Goal: Task Accomplishment & Management: Complete application form

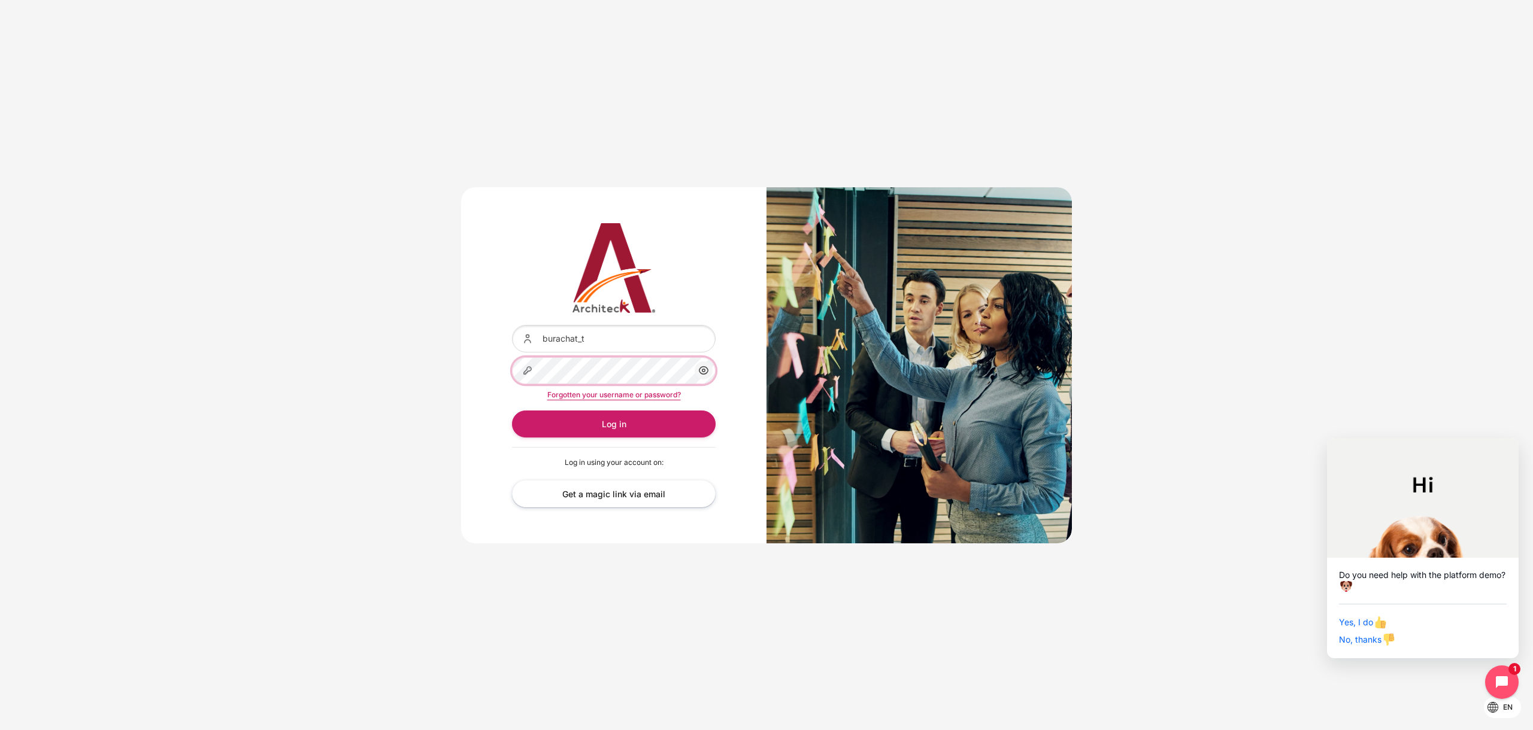
click at [512, 411] on button "Log in" at bounding box center [614, 424] width 204 height 27
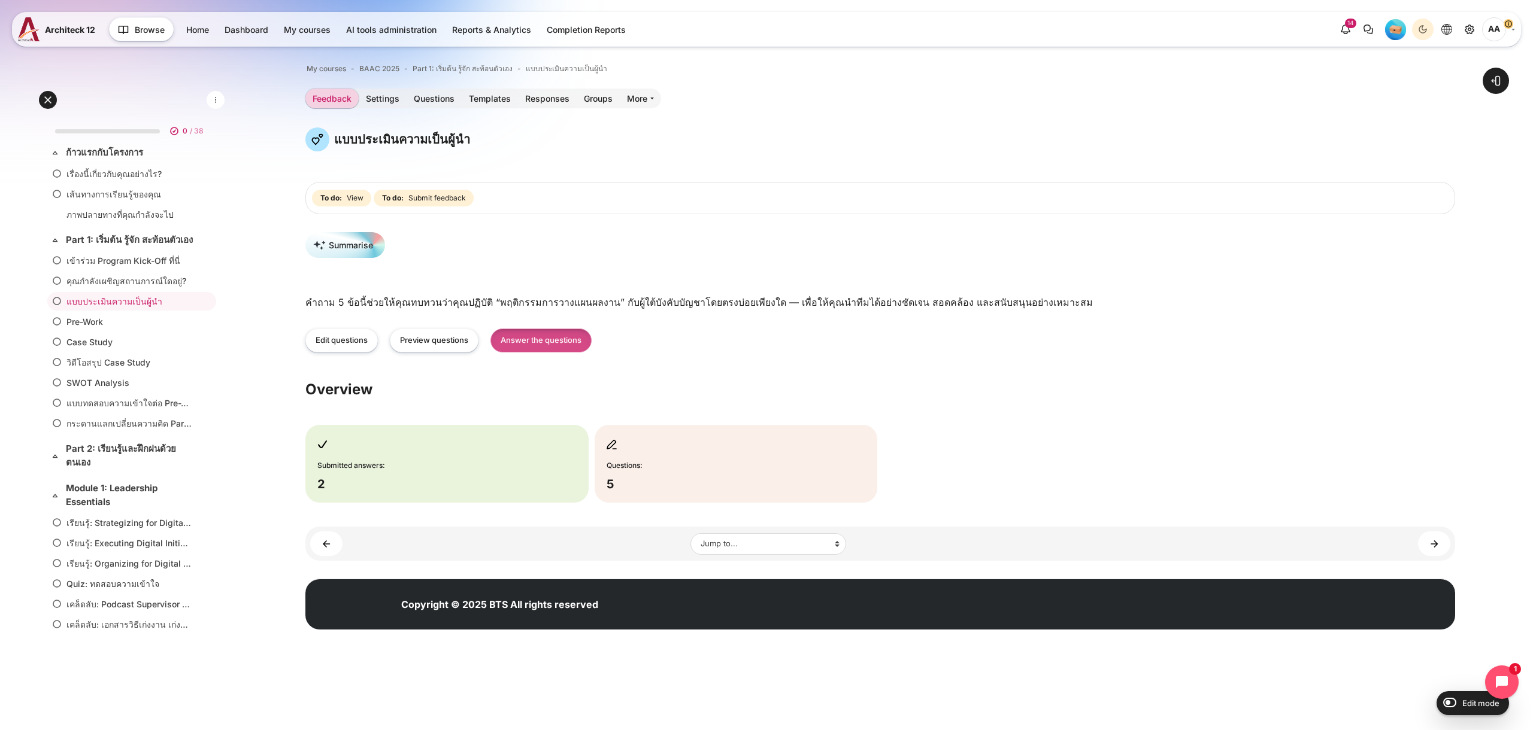
click at [562, 335] on link "Answer the questions" at bounding box center [540, 341] width 101 height 25
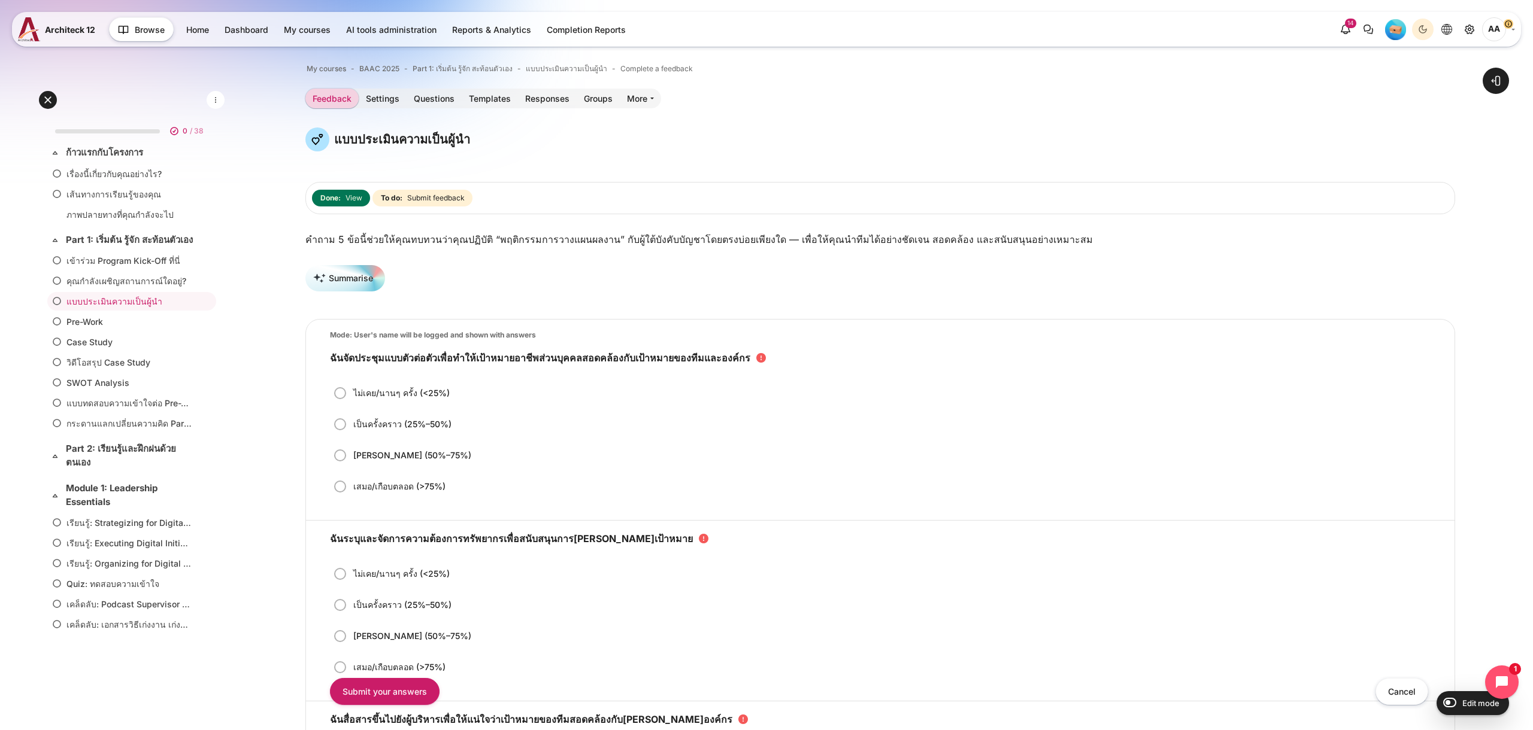
click at [399, 424] on label "เป็นครั้งคราว (25%–50%)" at bounding box center [402, 424] width 101 height 13
click at [350, 424] on input "เป็นครั้งคราว (25%–50%)" at bounding box center [344, 424] width 12 height 13
radio input "true"
click at [441, 396] on label "ไม่เคย/นานๆ ครั้ง (<25%)" at bounding box center [401, 393] width 99 height 13
click at [350, 396] on input "ไม่เคย/นานๆ ครั้ง (<25%)" at bounding box center [344, 393] width 12 height 13
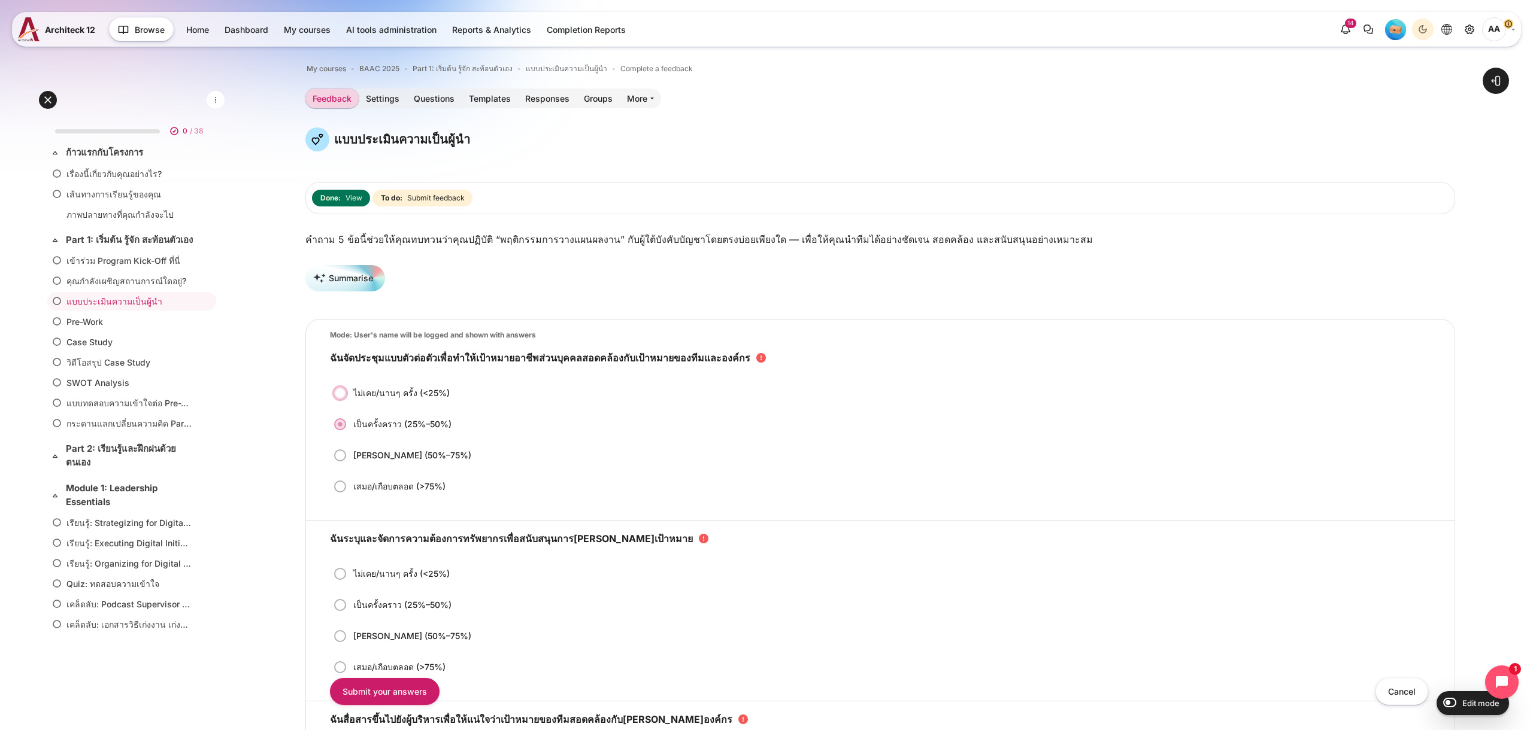
radio input "true"
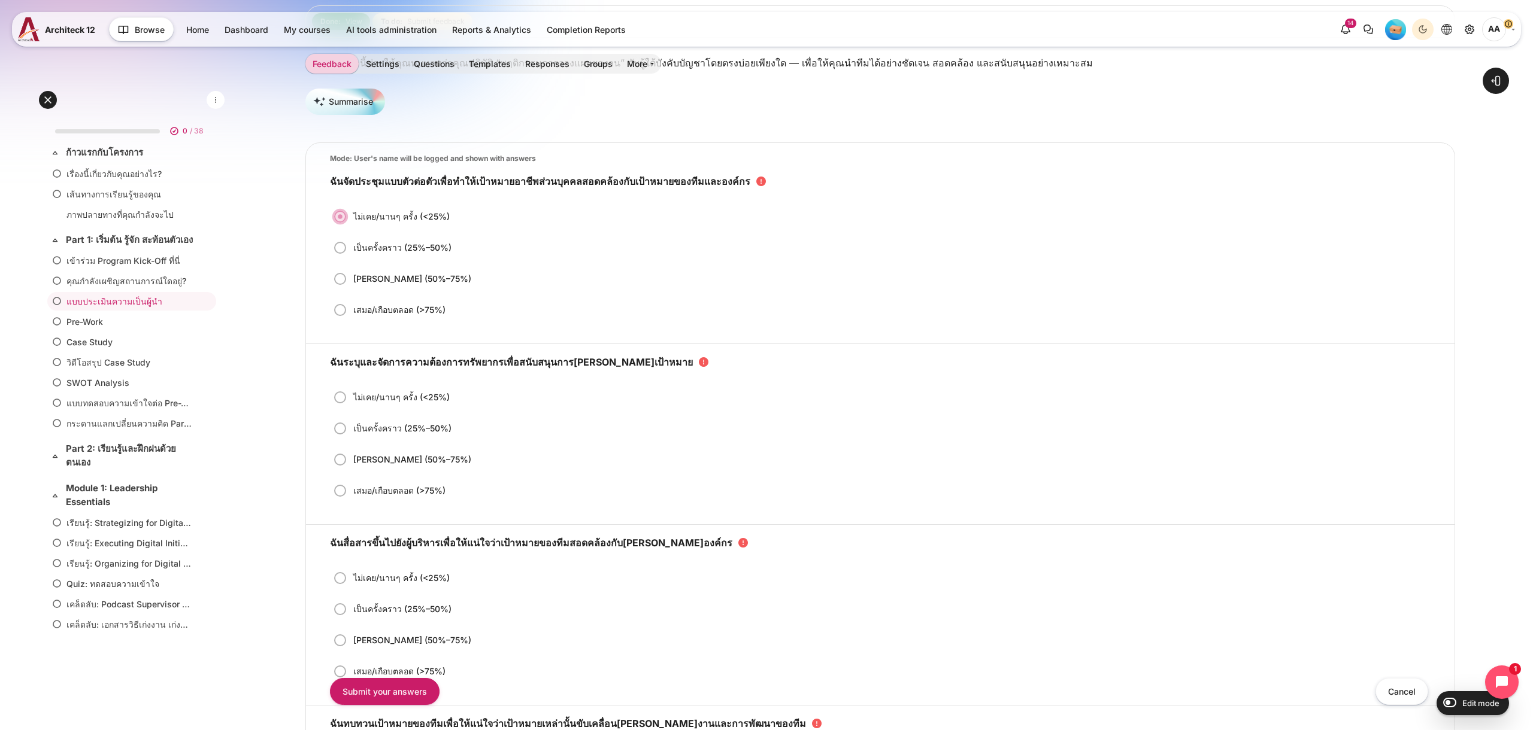
scroll to position [208, 0]
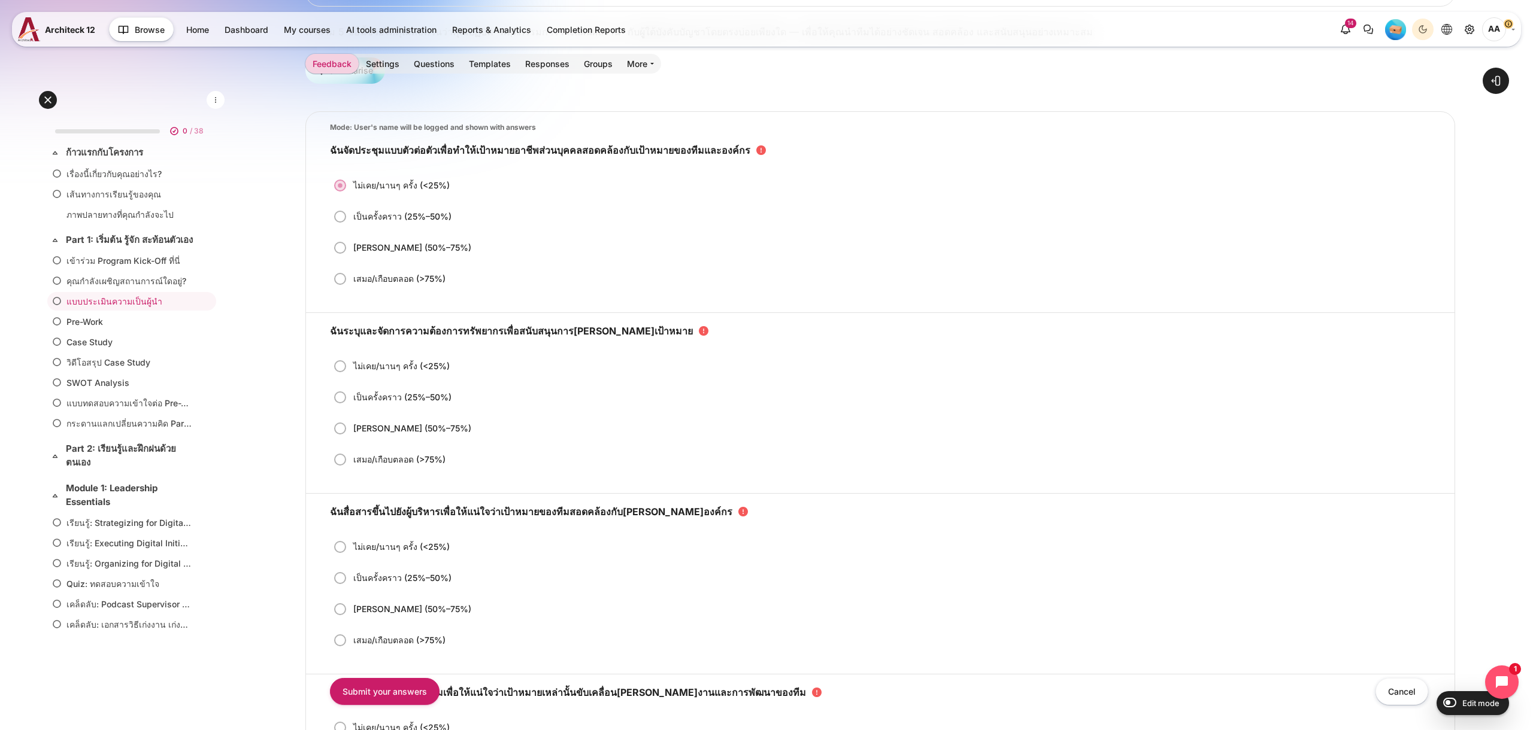
click at [407, 374] on label "ไม่เคย/นานๆ ครั้ง (<25%)" at bounding box center [390, 366] width 121 height 19
click at [350, 373] on input "ไม่เคย/นานๆ ครั้ง (<25%)" at bounding box center [344, 366] width 12 height 13
radio input "true"
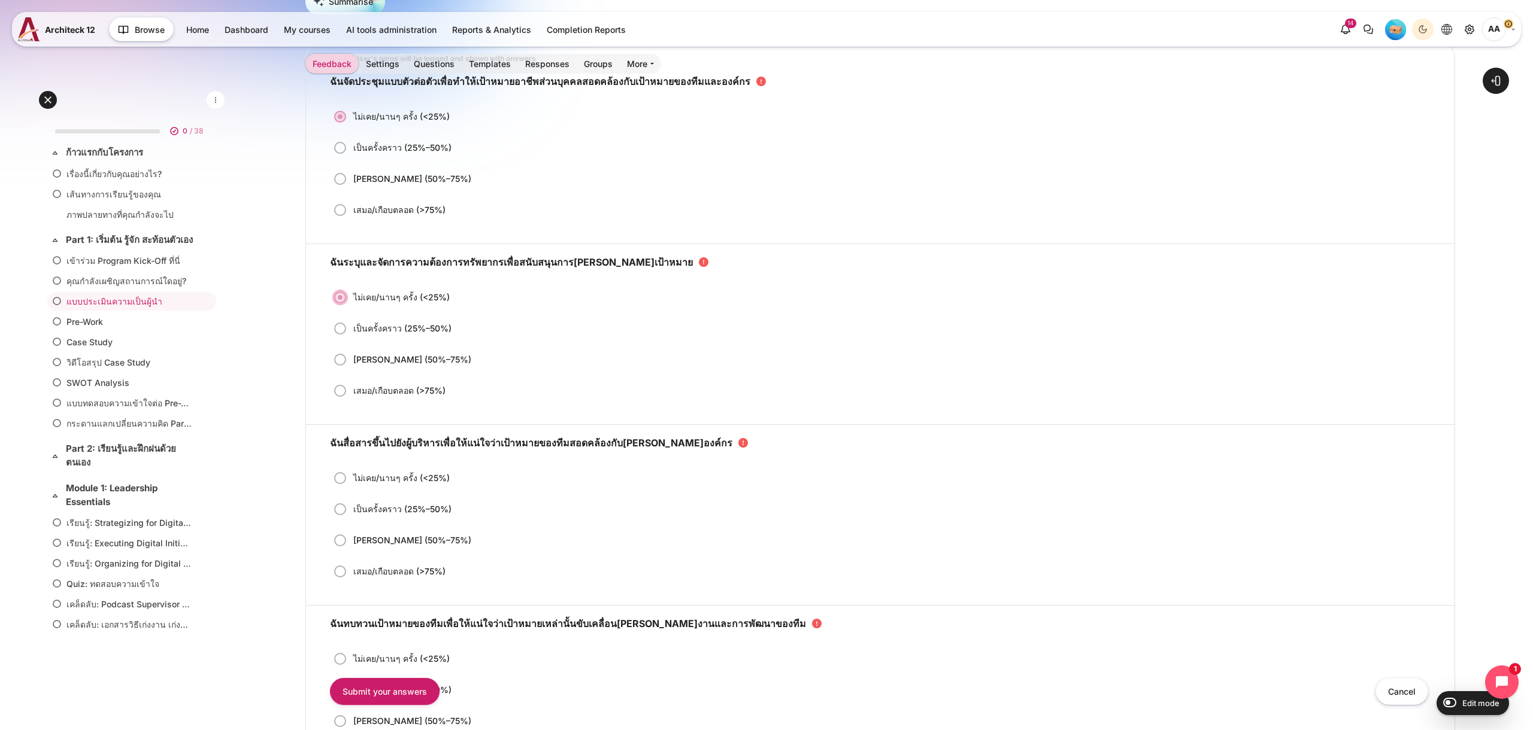
scroll to position [277, 0]
click at [432, 508] on label "เป็นครั้งคราว (25%–50%)" at bounding box center [402, 509] width 101 height 13
click at [350, 508] on input "เป็นครั้งคราว (25%–50%)" at bounding box center [344, 508] width 12 height 13
radio input "true"
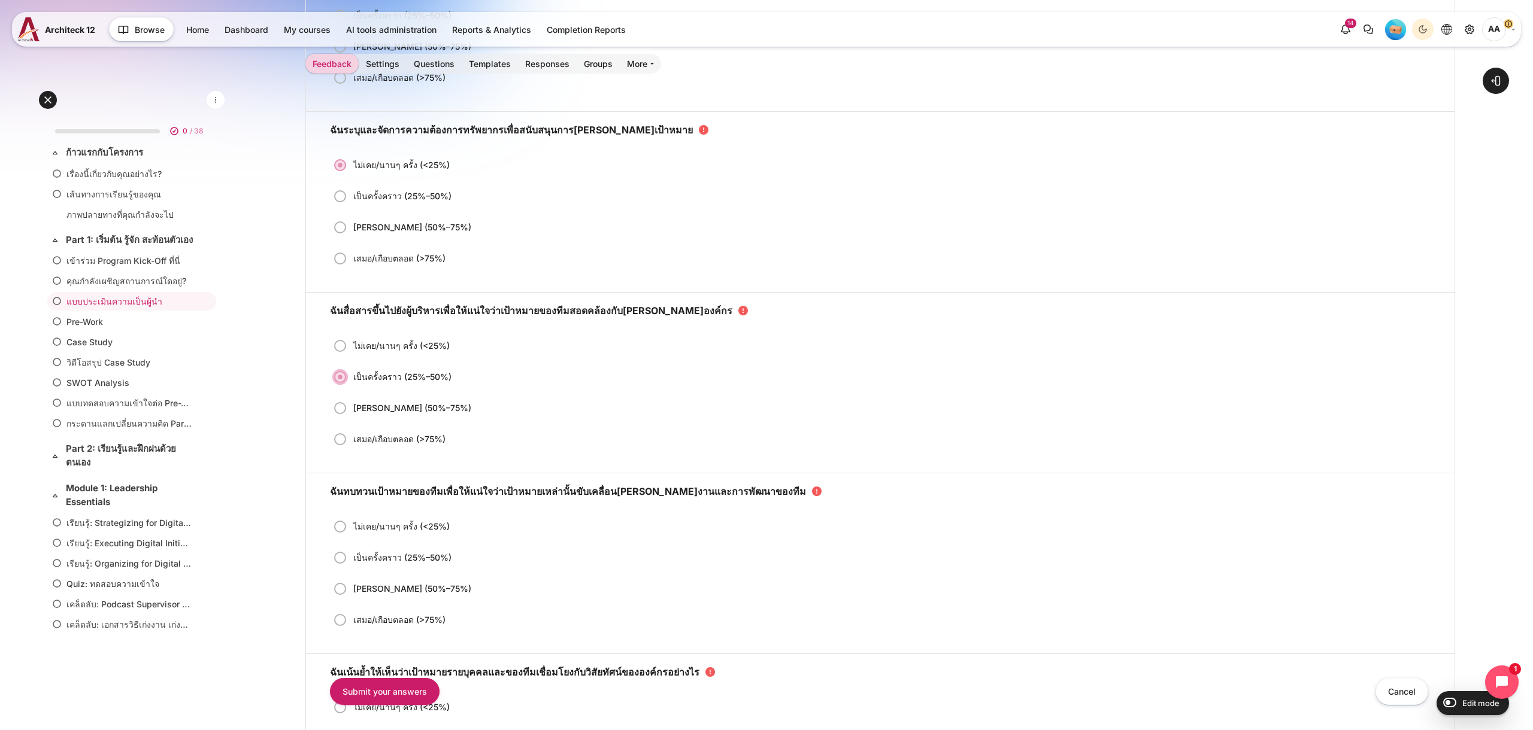
scroll to position [453, 0]
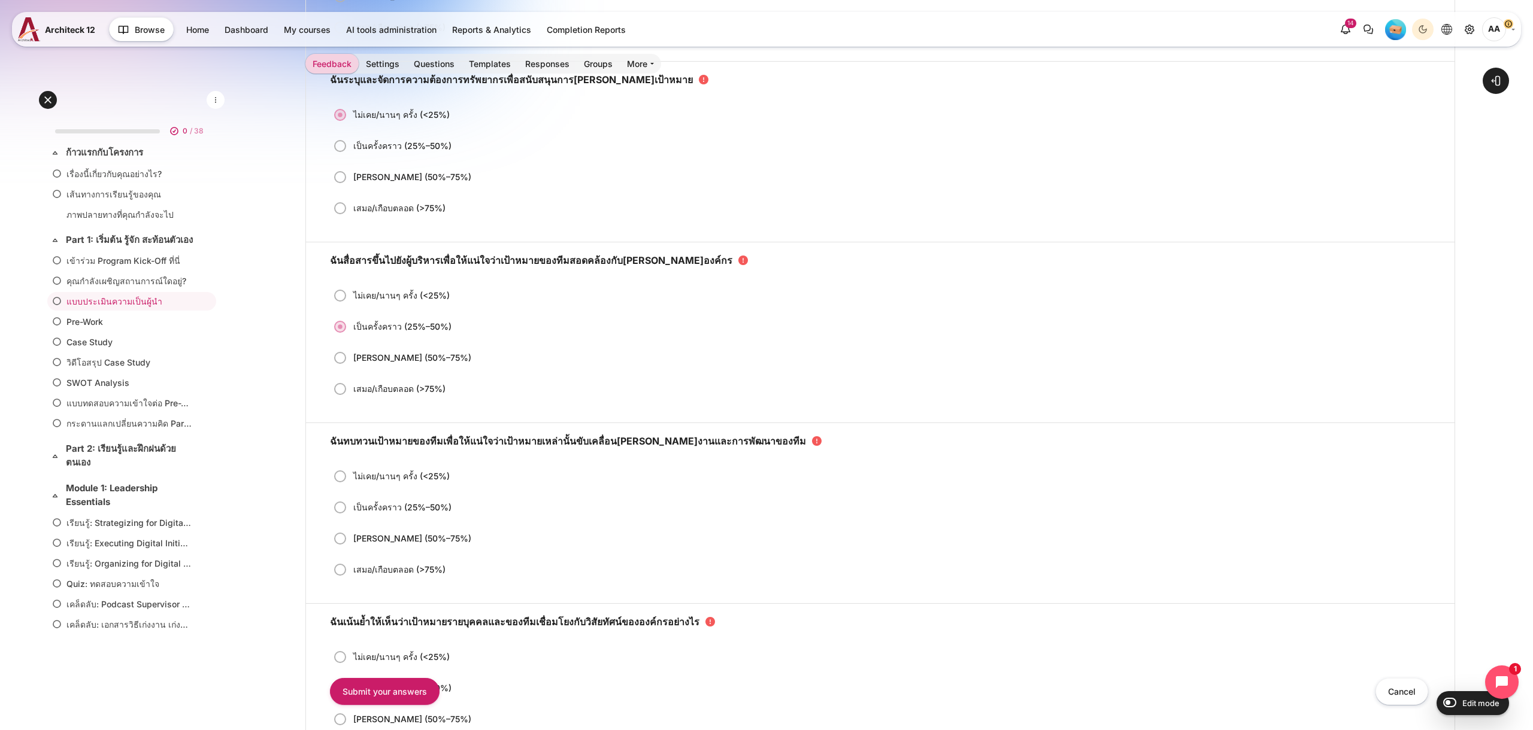
click at [422, 535] on label "บ่อยพอควร (50%–75%)" at bounding box center [412, 539] width 120 height 13
click at [350, 535] on input "บ่อยพอควร (50%–75%)" at bounding box center [344, 538] width 12 height 13
radio input "true"
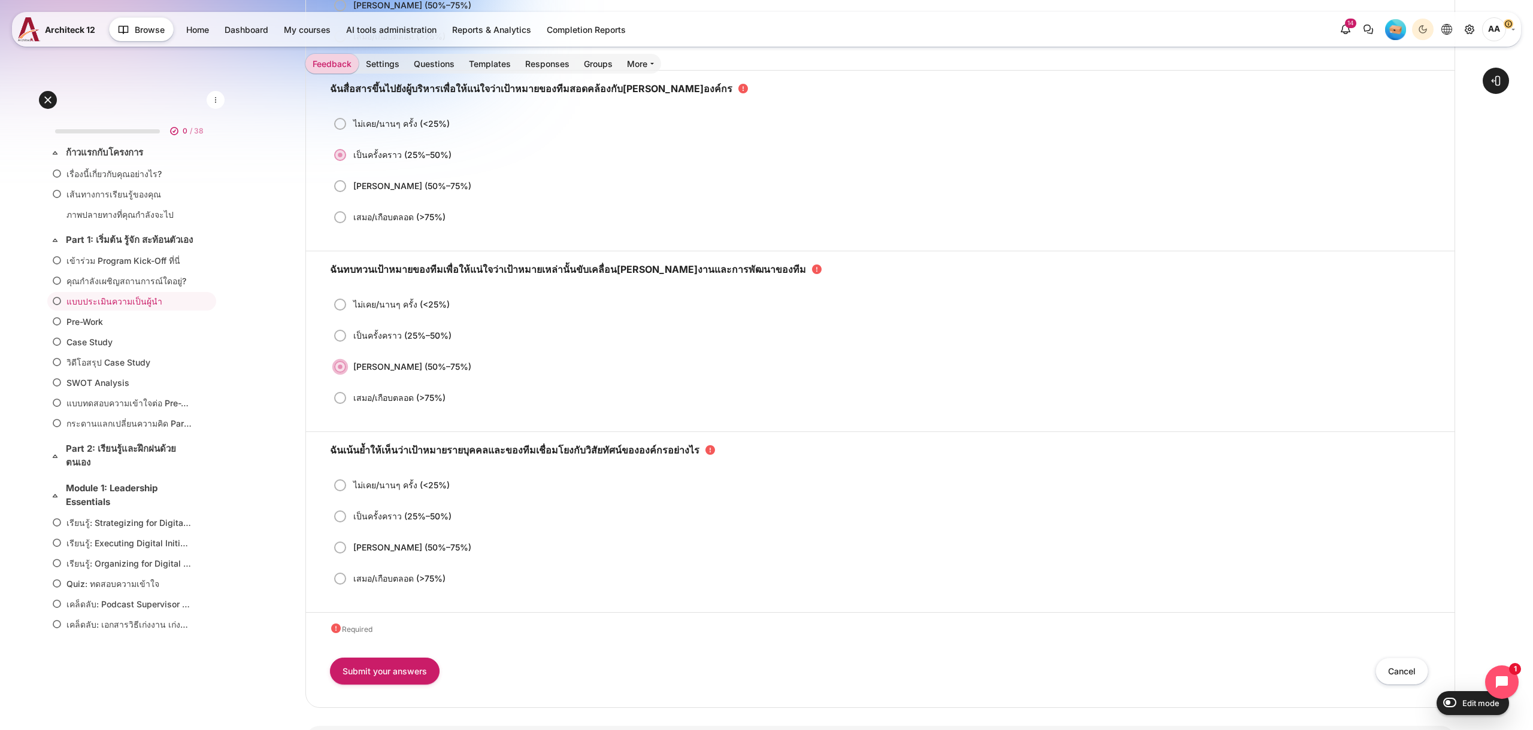
scroll to position [641, 0]
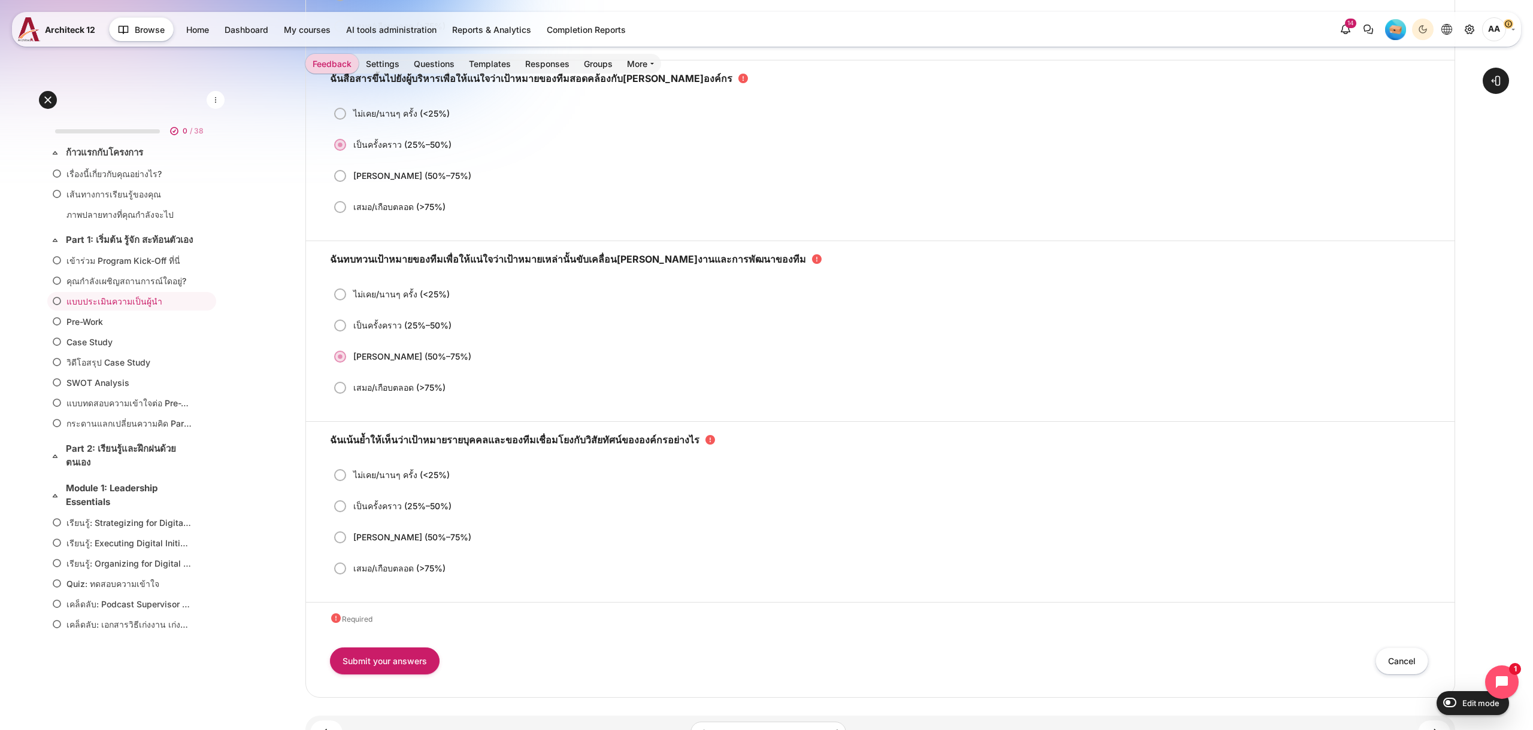
click at [422, 541] on label "บ่อยพอควร (50%–75%)" at bounding box center [412, 538] width 120 height 13
click at [350, 541] on input "บ่อยพอควร (50%–75%)" at bounding box center [344, 537] width 12 height 13
radio input "true"
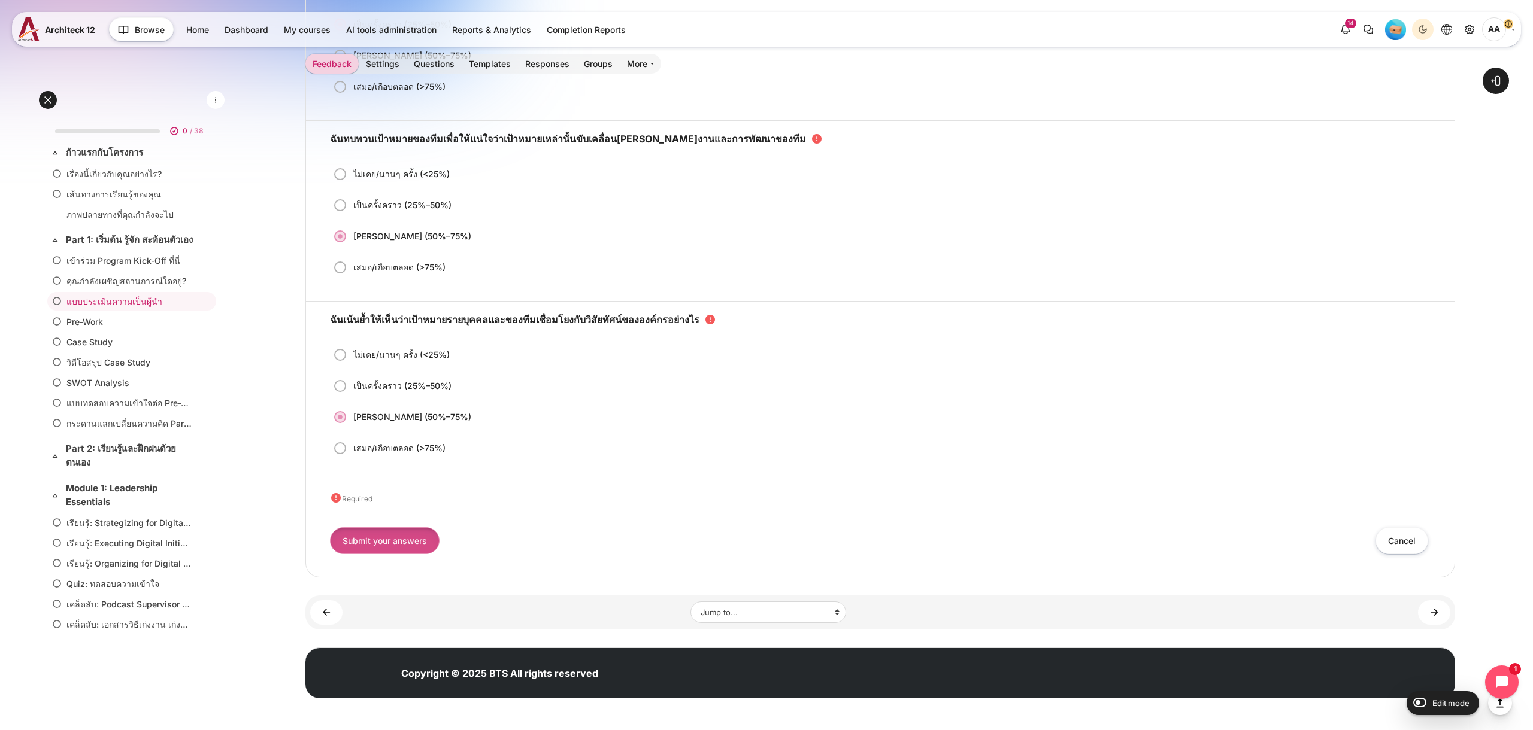
click at [429, 538] on input "Submit your answers" at bounding box center [385, 540] width 110 height 27
